Goal: Information Seeking & Learning: Check status

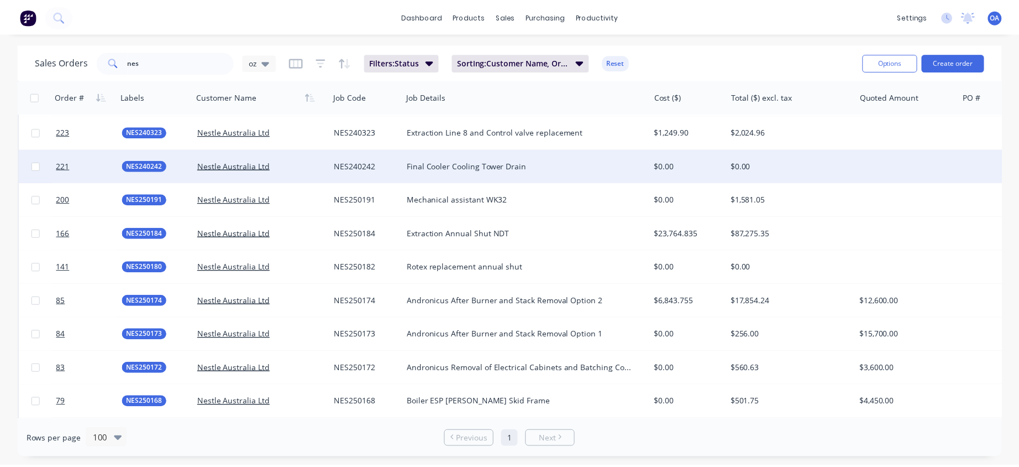
scroll to position [1935, 0]
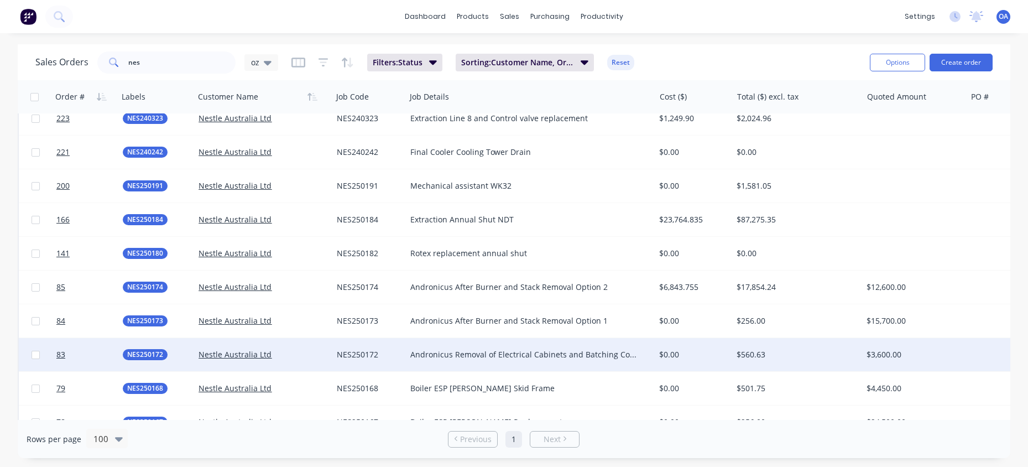
click at [496, 352] on div "Andronicus Removal of Electrical Cabinets and Batching Controls" at bounding box center [524, 354] width 228 height 11
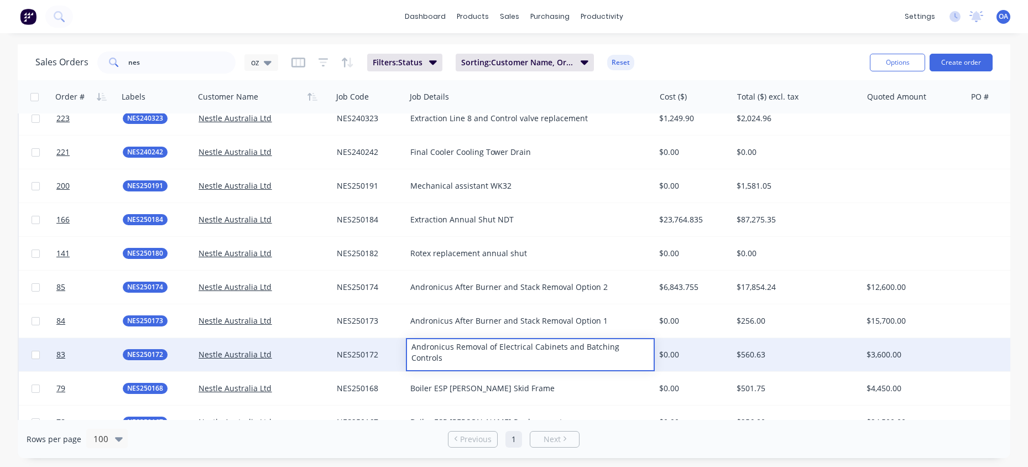
click at [368, 355] on div "NES250172" at bounding box center [367, 354] width 61 height 11
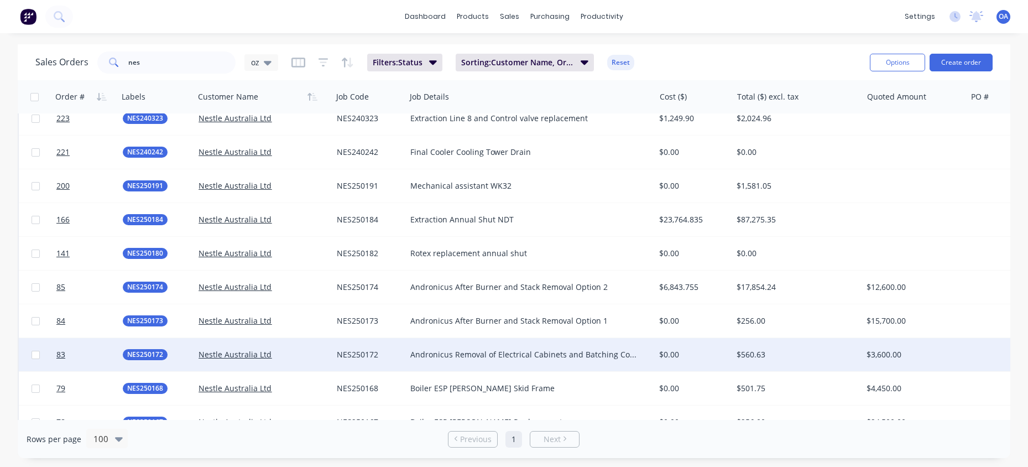
click at [357, 351] on div "NES250172" at bounding box center [367, 354] width 61 height 11
click at [290, 354] on div "Nestle Australia Ltd" at bounding box center [259, 354] width 123 height 11
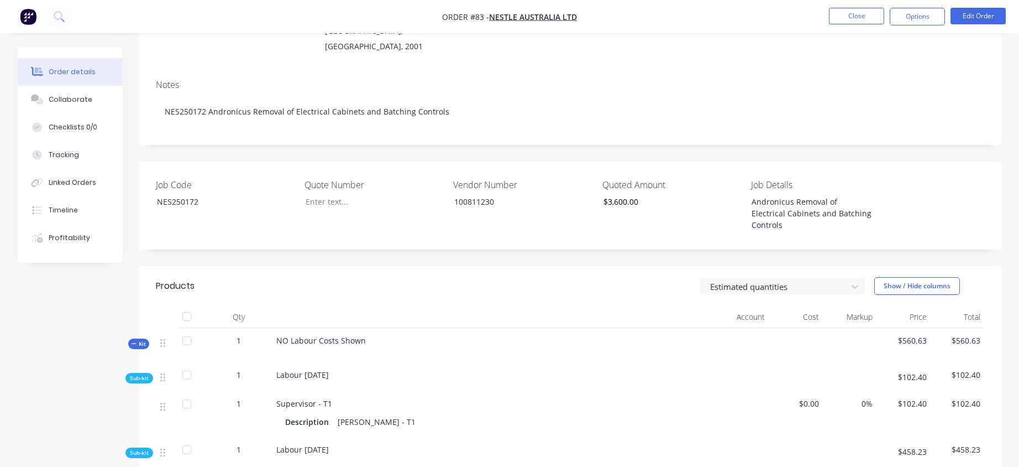
scroll to position [145, 0]
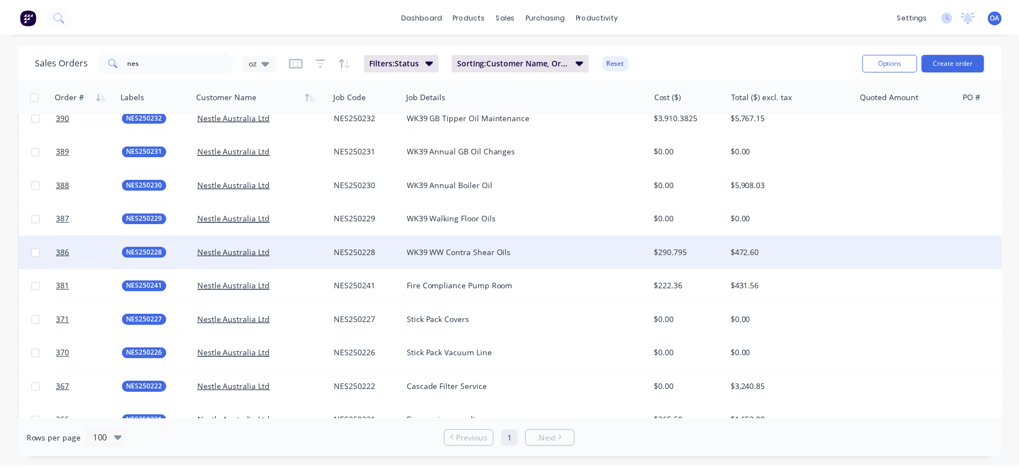
scroll to position [719, 0]
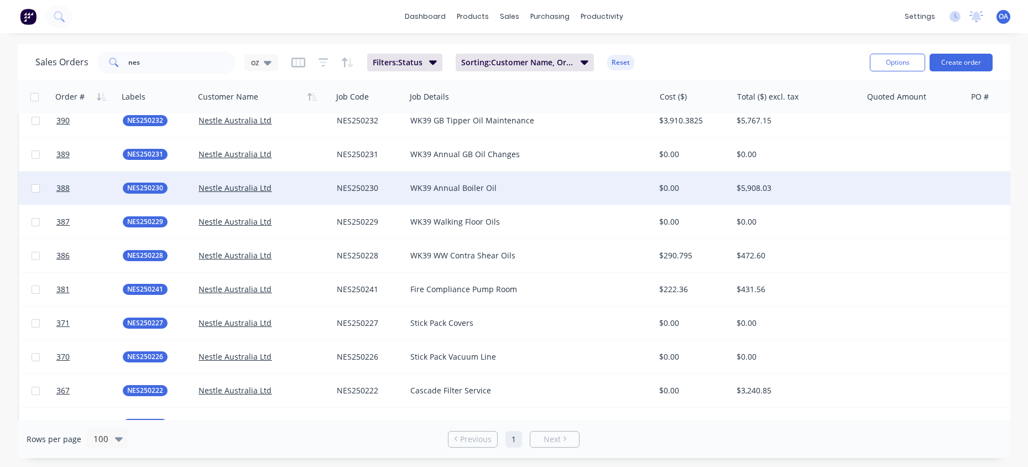
click at [528, 187] on div "WK39 Annual Boiler Oil" at bounding box center [524, 187] width 228 height 11
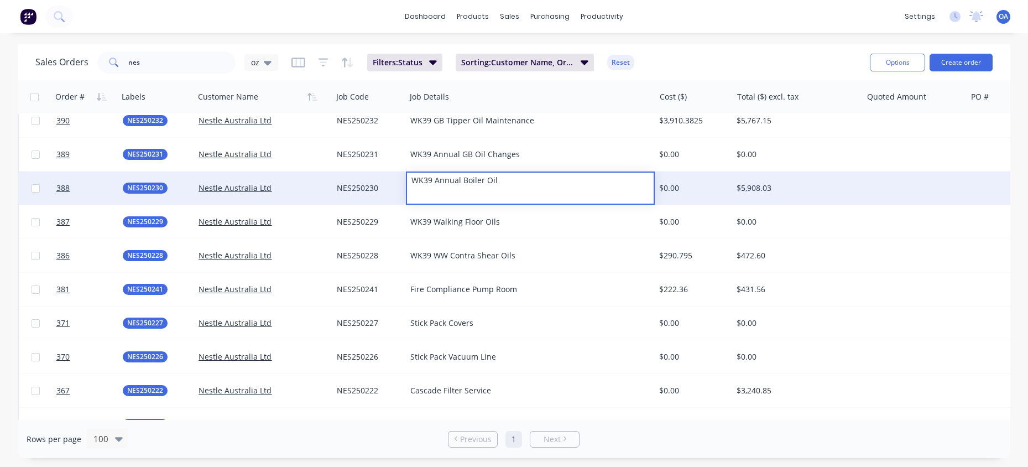
click at [327, 191] on div "Nestle Australia Ltd" at bounding box center [262, 187] width 129 height 11
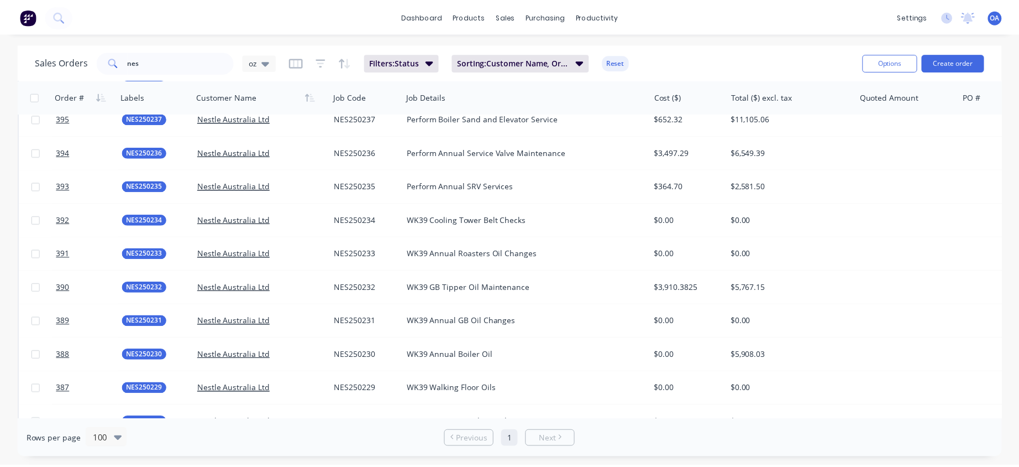
scroll to position [553, 0]
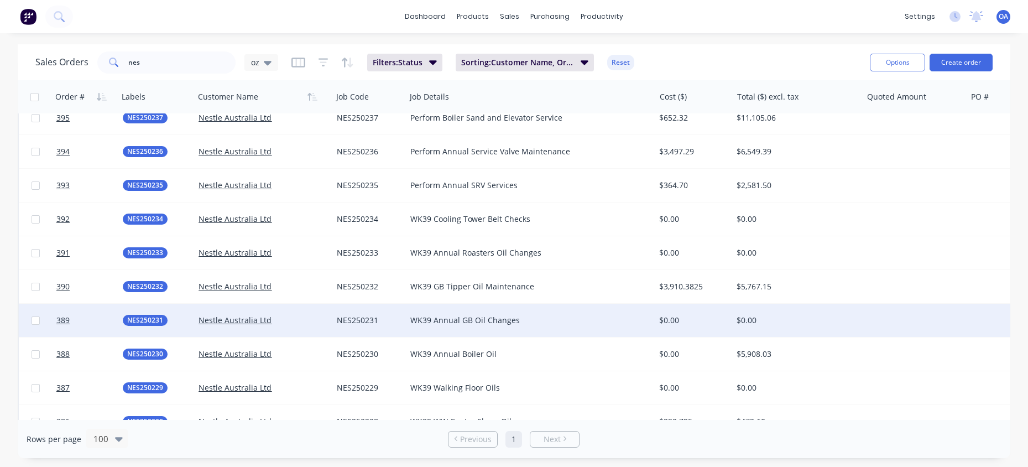
click at [319, 318] on div "Nestle Australia Ltd" at bounding box center [259, 320] width 123 height 11
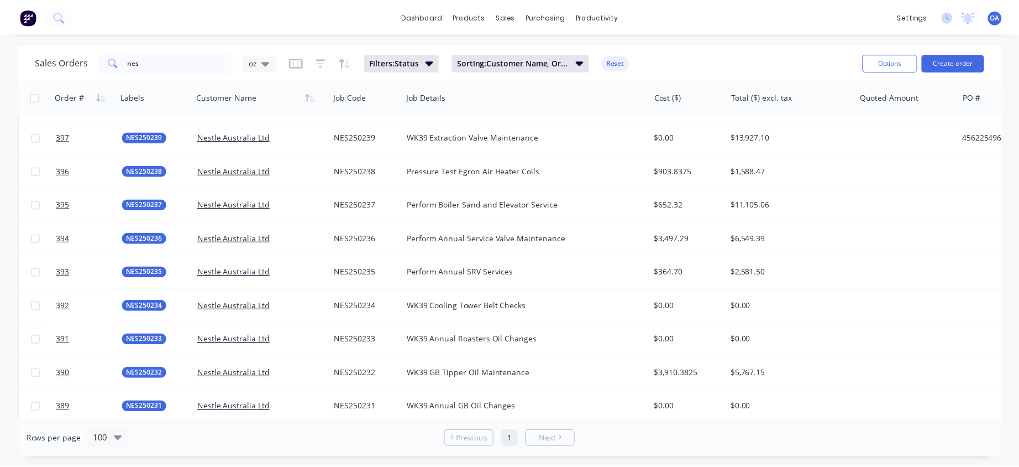
scroll to position [497, 0]
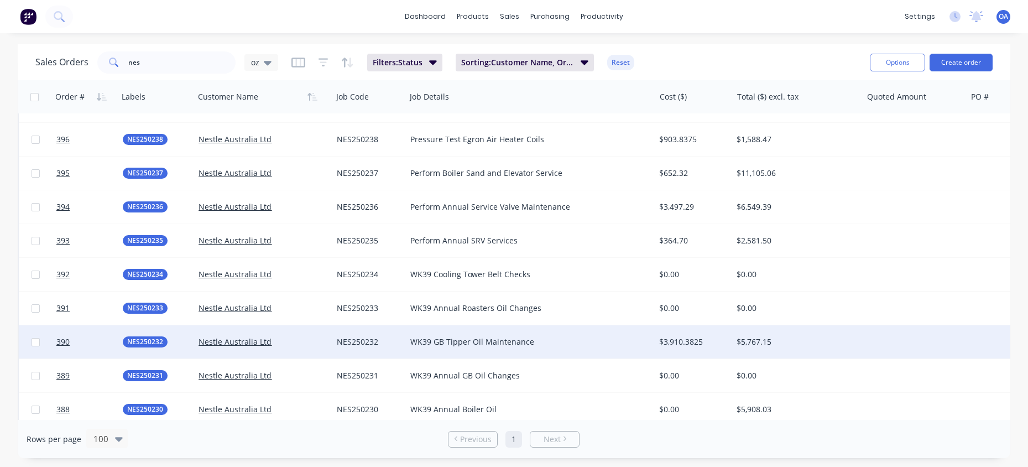
click at [344, 337] on div "NES250232" at bounding box center [367, 341] width 61 height 11
click at [320, 341] on div "Nestle Australia Ltd" at bounding box center [259, 341] width 123 height 11
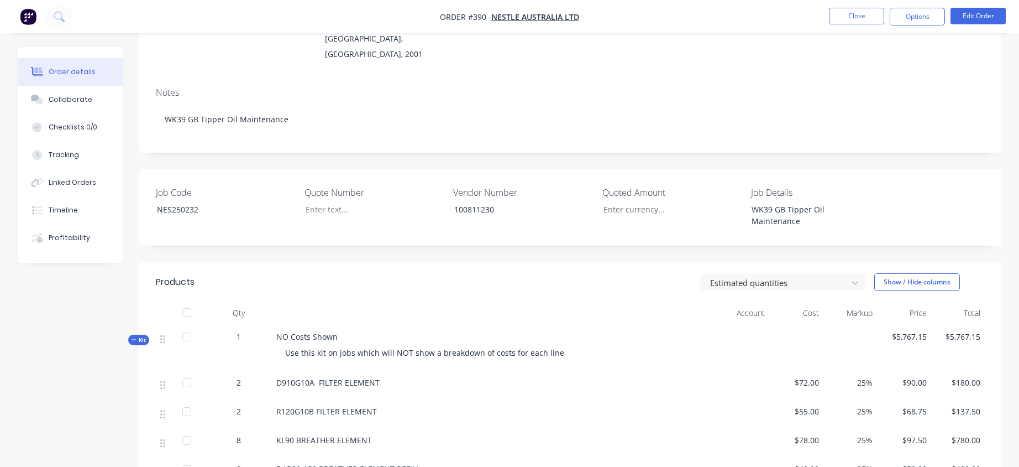
scroll to position [125, 0]
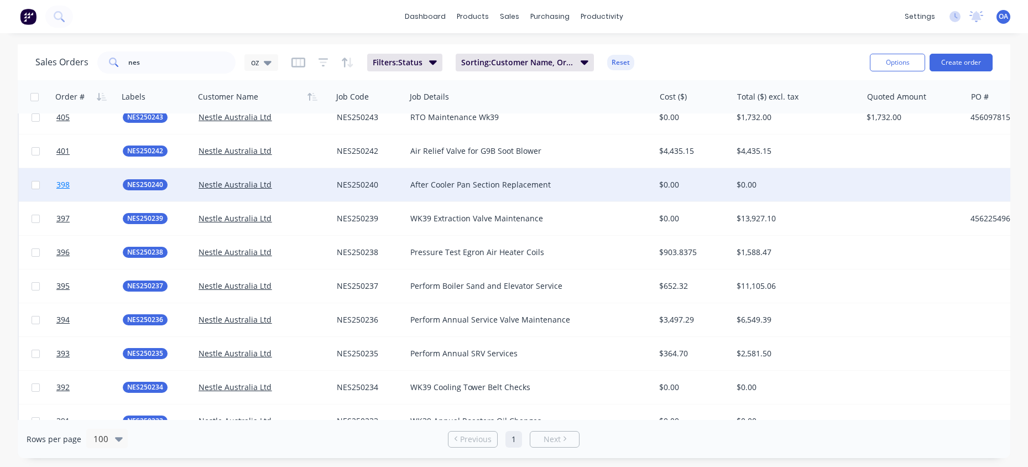
scroll to position [387, 0]
